Goal: Navigation & Orientation: Find specific page/section

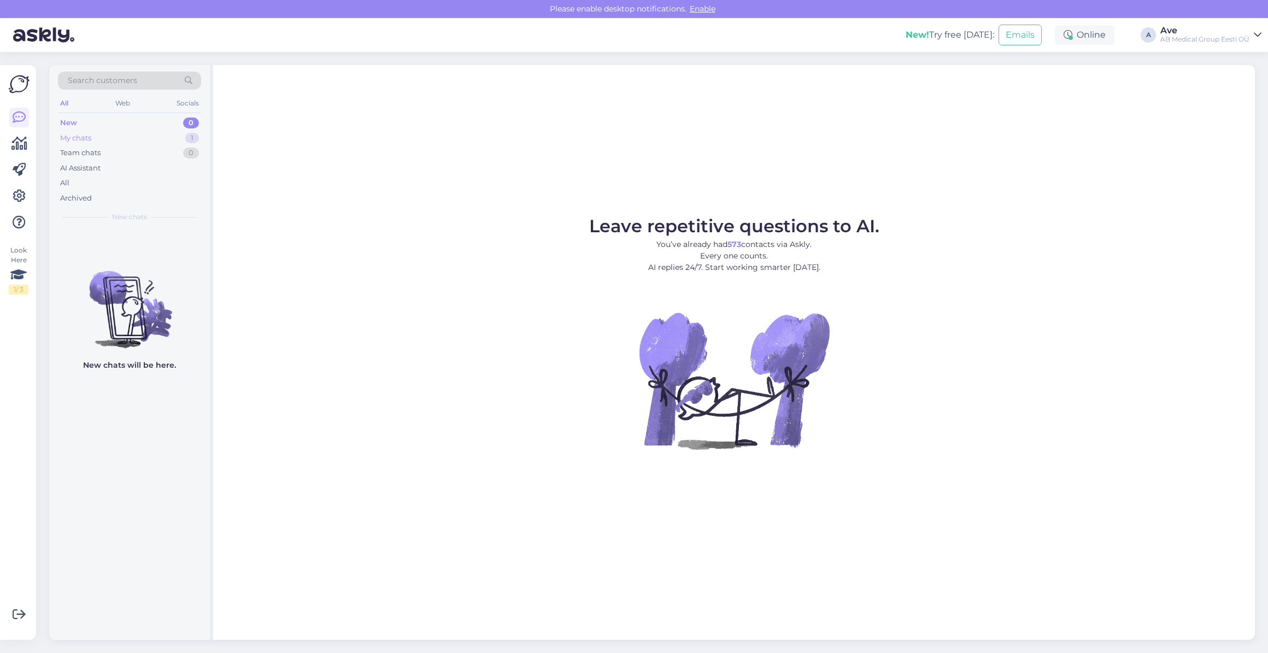
click at [84, 139] on div "My chats" at bounding box center [75, 138] width 31 height 11
click at [86, 153] on div "Team chats" at bounding box center [80, 153] width 40 height 11
click at [89, 137] on div "My chats" at bounding box center [75, 138] width 31 height 11
click at [122, 107] on div "Web" at bounding box center [122, 103] width 19 height 14
click at [64, 101] on div "All" at bounding box center [64, 103] width 13 height 14
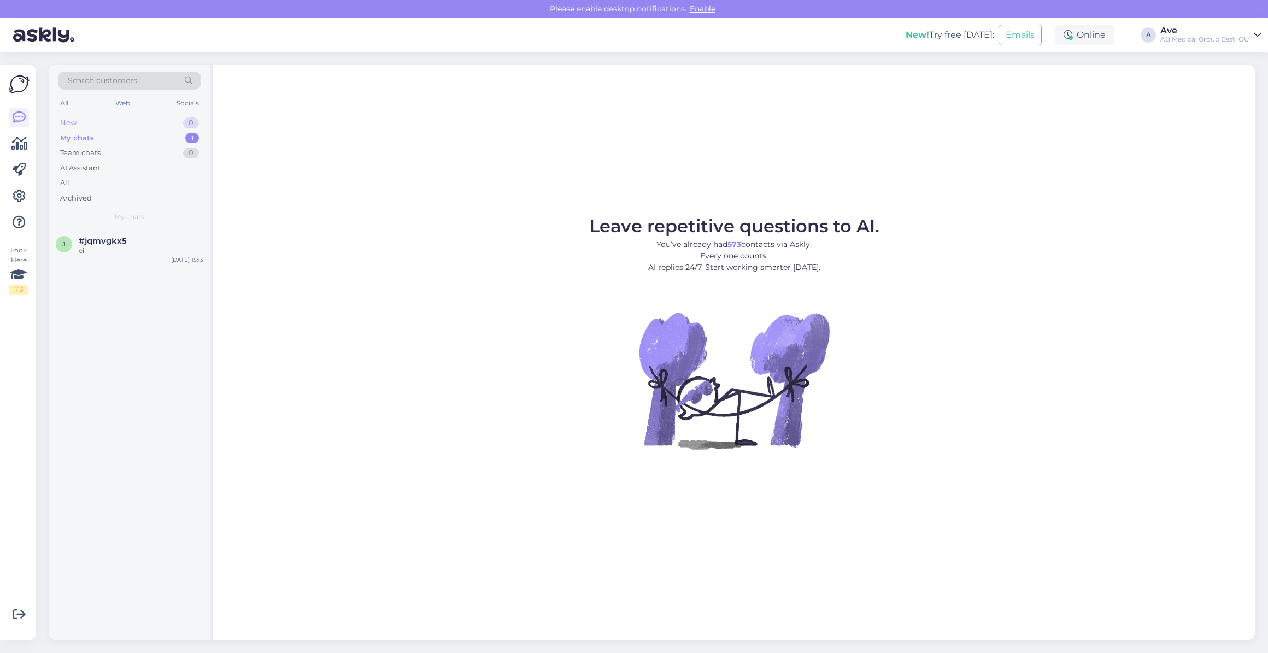
click at [73, 119] on div "New" at bounding box center [68, 122] width 16 height 11
click at [74, 131] on div "My chats 1" at bounding box center [129, 138] width 143 height 15
click at [76, 148] on div "Team chats" at bounding box center [80, 153] width 40 height 11
click at [80, 167] on div "AI Assistant" at bounding box center [80, 168] width 40 height 11
click at [78, 148] on div "Team chats" at bounding box center [80, 153] width 40 height 11
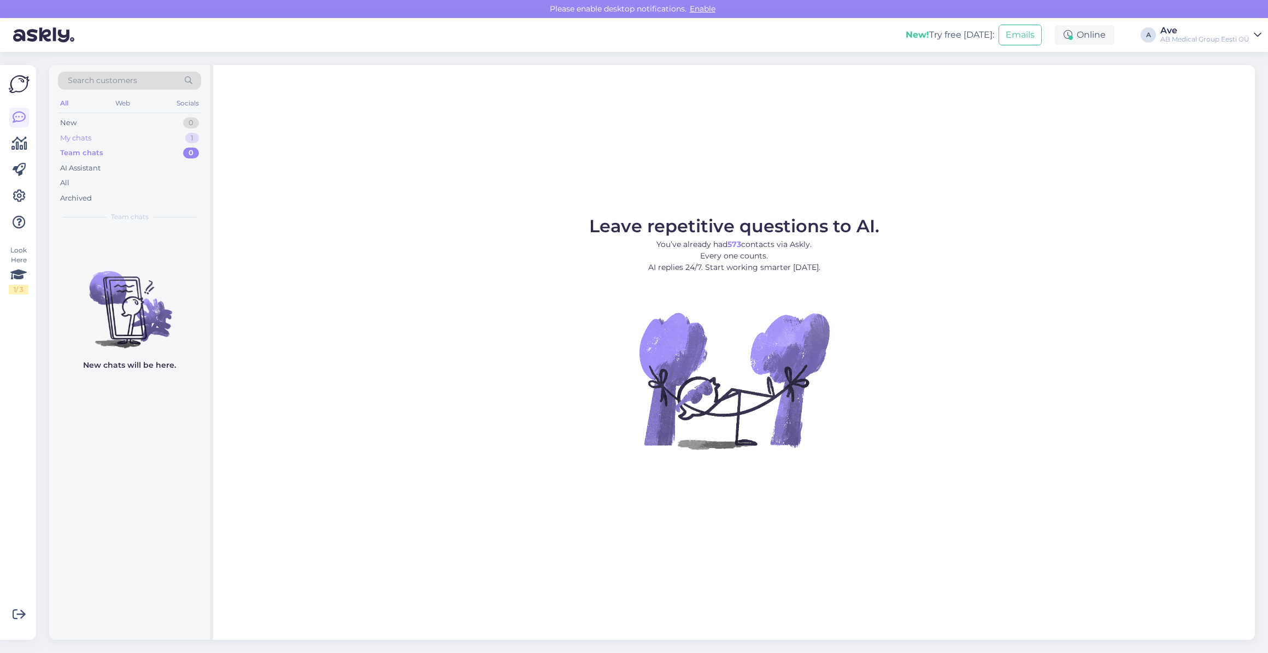
click at [80, 135] on div "My chats" at bounding box center [75, 138] width 31 height 11
